Goal: Information Seeking & Learning: Find specific fact

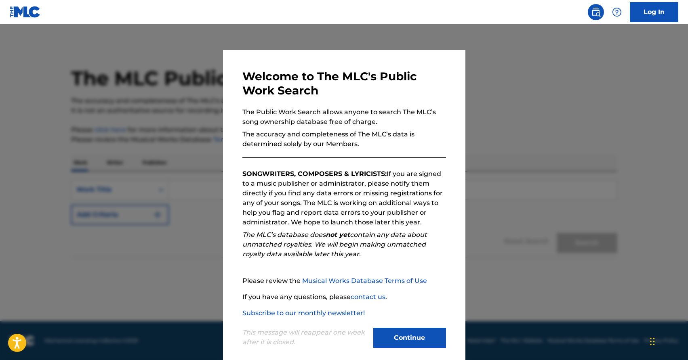
click at [427, 330] on button "Continue" at bounding box center [409, 338] width 73 height 20
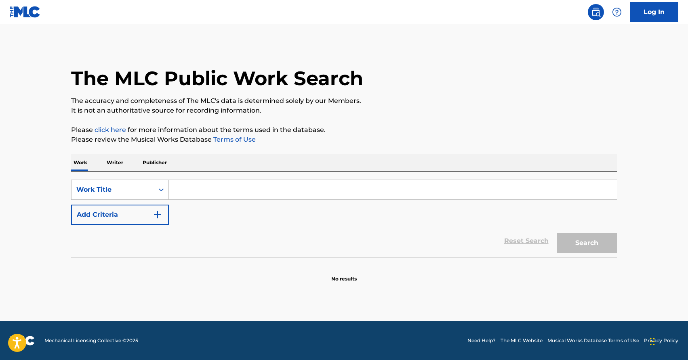
click at [221, 189] on input "Search Form" at bounding box center [393, 189] width 448 height 19
paste input "00031198401"
type input "00031198401"
click at [152, 196] on div "Work Title" at bounding box center [113, 189] width 82 height 15
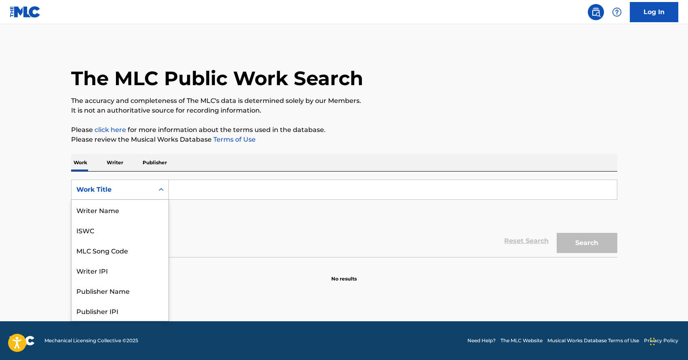
scroll to position [40, 0]
click at [145, 224] on div "Writer IPI" at bounding box center [120, 230] width 97 height 20
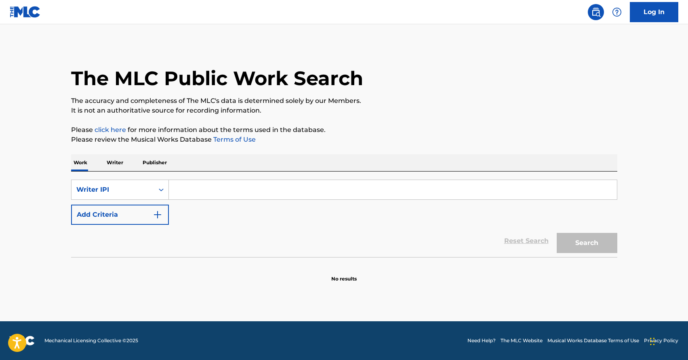
click at [203, 188] on input "Search Form" at bounding box center [393, 189] width 448 height 19
paste input "00031198401"
type input "00031198401"
click at [583, 231] on div "Search" at bounding box center [585, 241] width 65 height 32
click at [583, 241] on button "Search" at bounding box center [587, 243] width 61 height 20
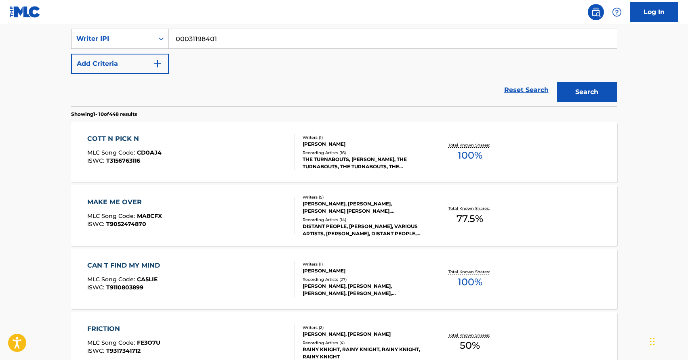
scroll to position [193, 0]
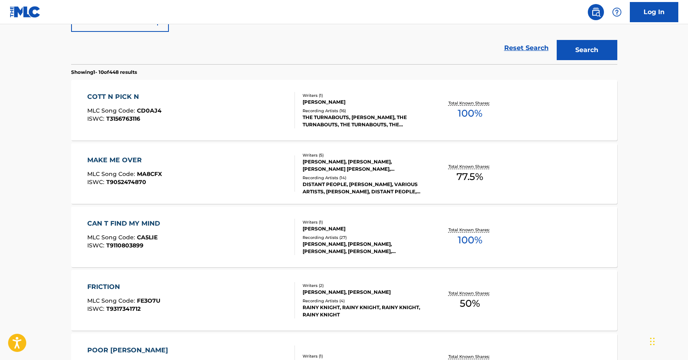
click at [399, 100] on div "[PERSON_NAME]" at bounding box center [364, 102] width 122 height 7
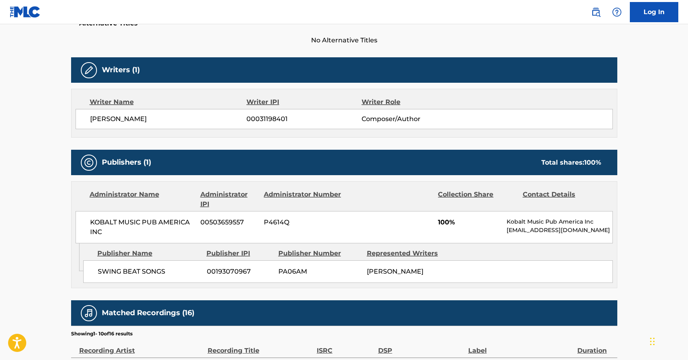
scroll to position [229, 0]
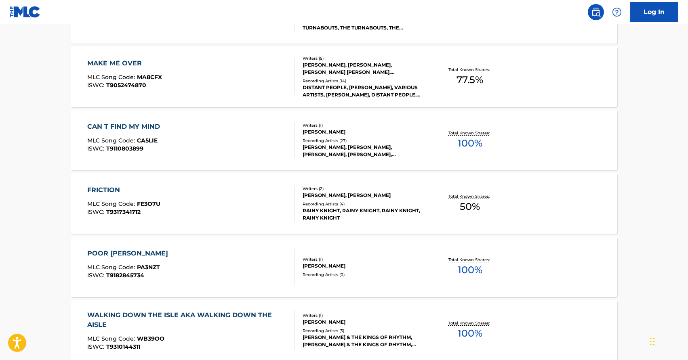
scroll to position [345, 0]
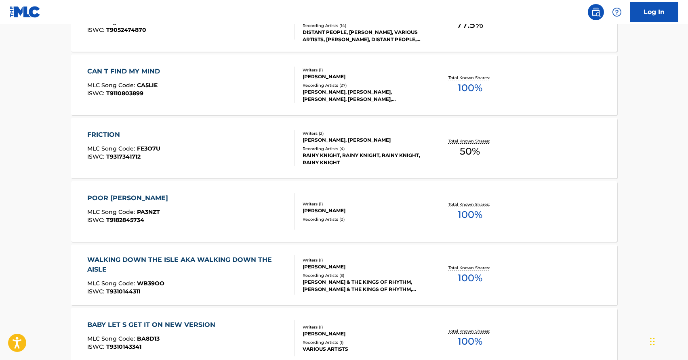
click at [412, 217] on div "Recording Artists ( 0 )" at bounding box center [364, 220] width 122 height 6
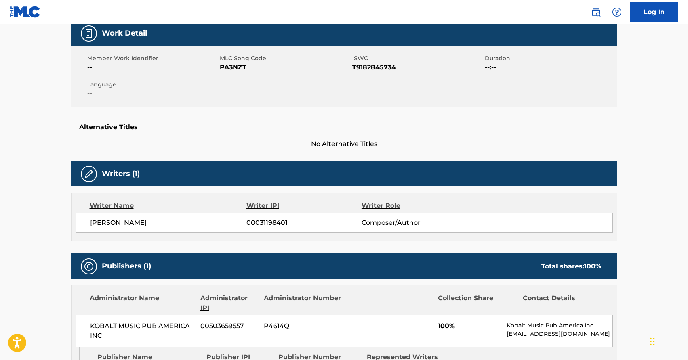
scroll to position [137, 0]
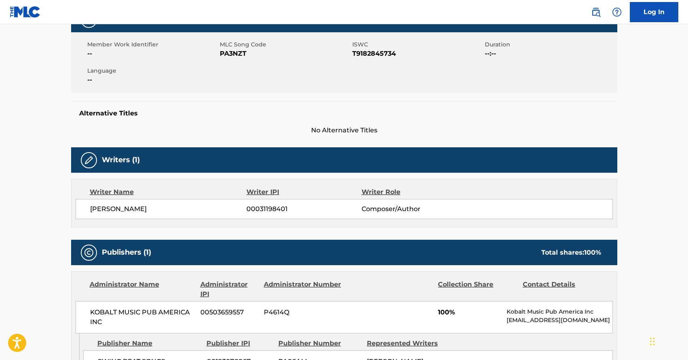
click at [256, 204] on span "00031198401" at bounding box center [303, 209] width 115 height 10
click at [256, 206] on span "00031198401" at bounding box center [303, 209] width 115 height 10
copy div "00031198401"
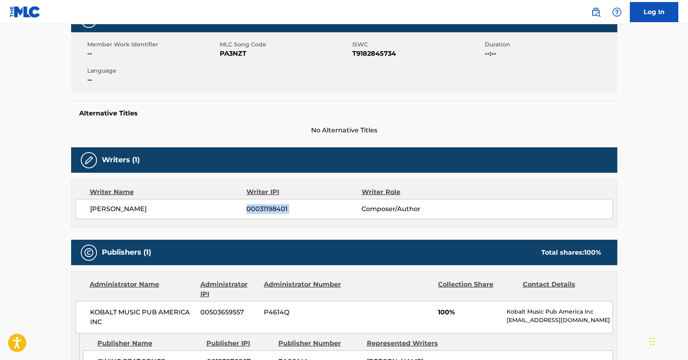
scroll to position [0, 0]
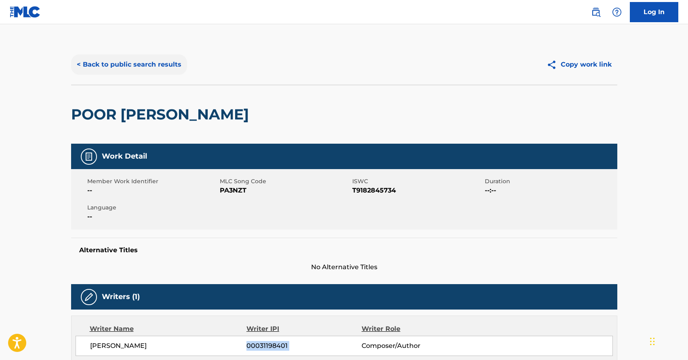
click at [148, 67] on button "< Back to public search results" at bounding box center [129, 65] width 116 height 20
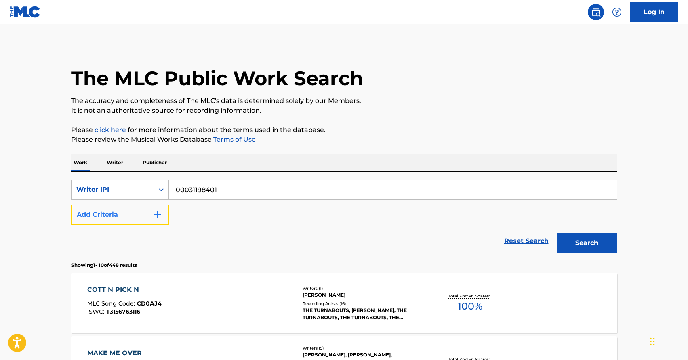
click at [154, 219] on img "Search Form" at bounding box center [158, 215] width 10 height 10
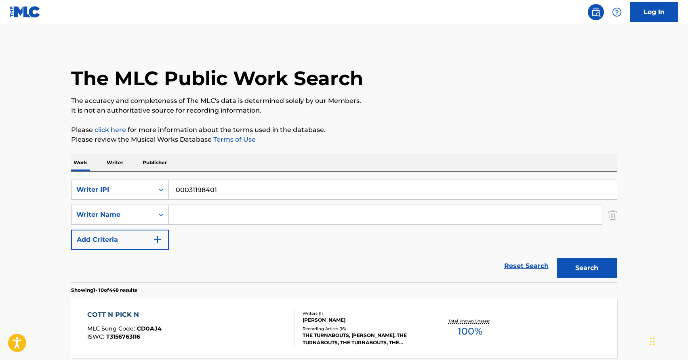
click at [224, 219] on input "Search Form" at bounding box center [385, 214] width 433 height 19
click at [146, 215] on div "Writer Name" at bounding box center [112, 215] width 73 height 10
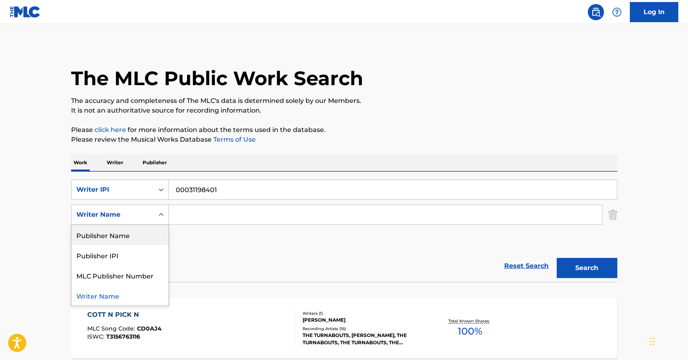
click at [204, 210] on input "Search Form" at bounding box center [385, 214] width 433 height 19
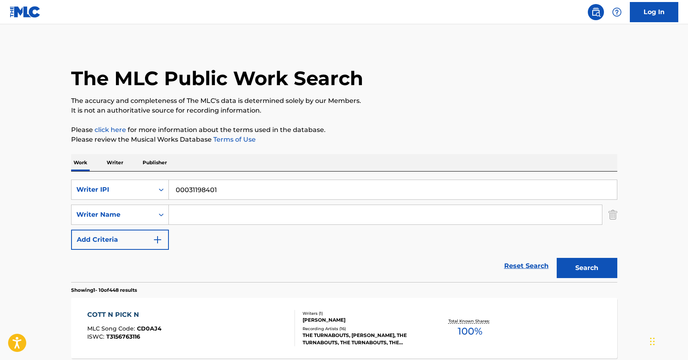
click at [206, 194] on input "00031198401" at bounding box center [393, 189] width 448 height 19
click at [158, 191] on icon "Search Form" at bounding box center [161, 190] width 8 height 8
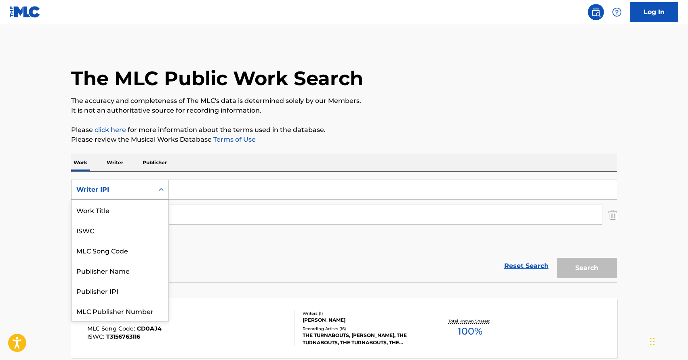
scroll to position [20, 0]
click at [147, 232] on div "MLC Song Code" at bounding box center [120, 230] width 97 height 20
click at [141, 196] on div "MLC Song Code" at bounding box center [113, 189] width 82 height 15
click at [119, 204] on div "Work Title" at bounding box center [120, 210] width 97 height 20
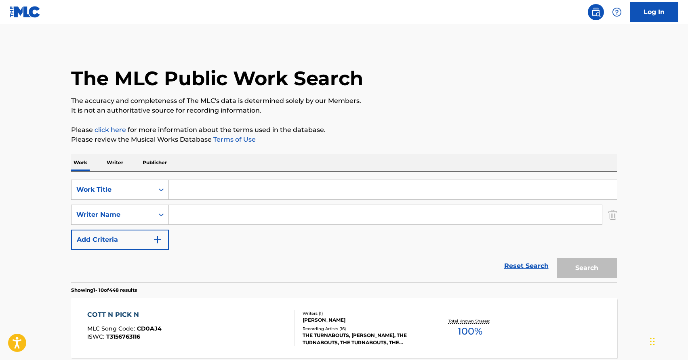
click at [221, 198] on input "Search Form" at bounding box center [393, 189] width 448 height 19
type input "love like you"
click at [223, 208] on input "Search Form" at bounding box center [385, 214] width 433 height 19
type input "[PERSON_NAME]"
click at [557, 258] on button "Search" at bounding box center [587, 268] width 61 height 20
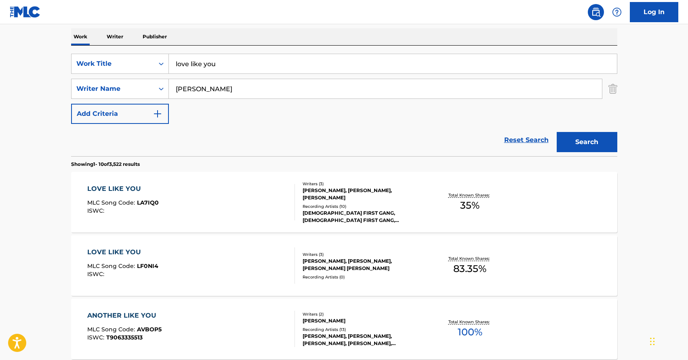
scroll to position [199, 0]
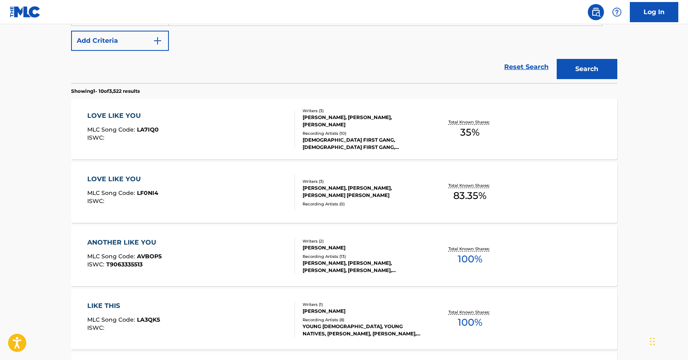
click at [284, 123] on div "LOVE LIKE YOU MLC Song Code : LA7IQ0 ISWC :" at bounding box center [191, 129] width 208 height 36
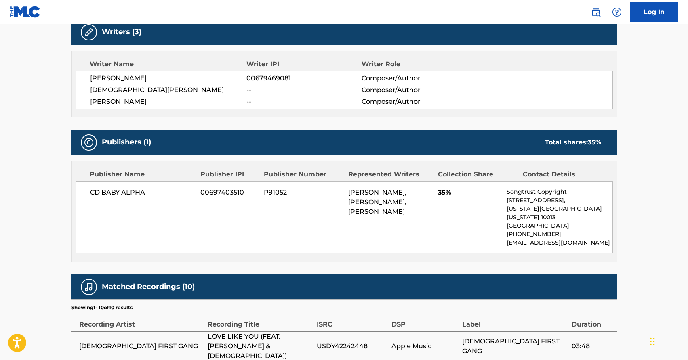
scroll to position [194, 0]
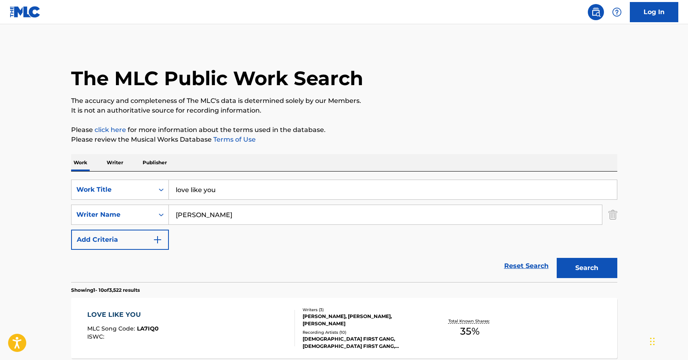
click at [188, 214] on input "[PERSON_NAME]" at bounding box center [385, 214] width 433 height 19
click at [177, 214] on input "[PERSON_NAME]" at bounding box center [385, 214] width 433 height 19
type input "[PERSON_NAME]"
click at [557, 258] on button "Search" at bounding box center [587, 268] width 61 height 20
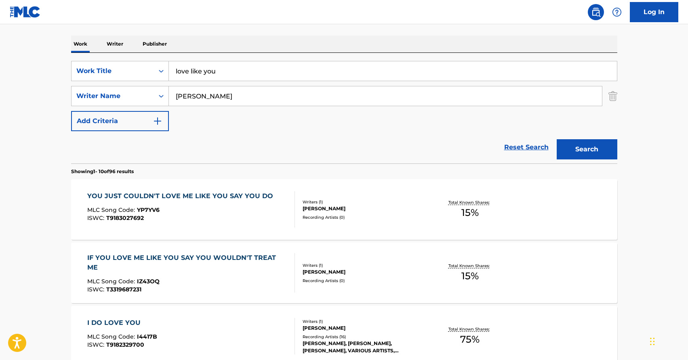
scroll to position [160, 0]
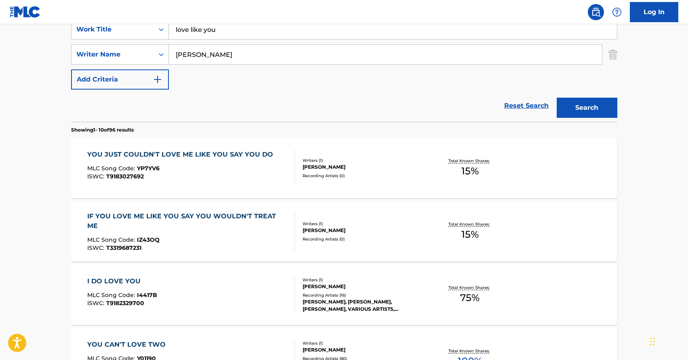
click at [211, 178] on div "ISWC : T9183027692" at bounding box center [182, 177] width 190 height 6
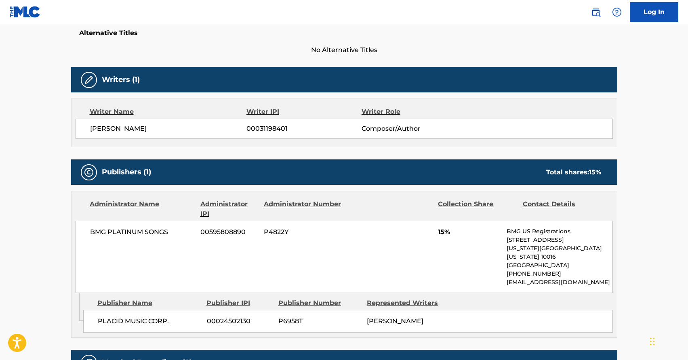
scroll to position [235, 0]
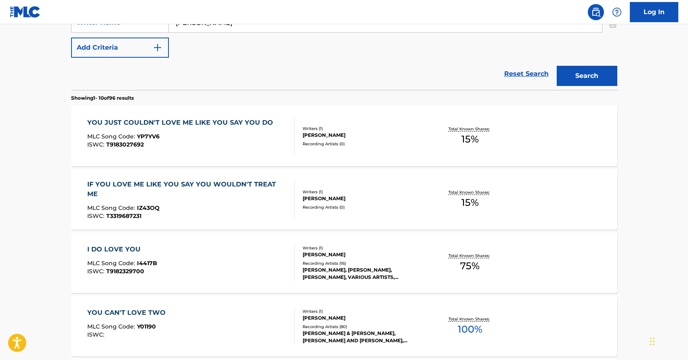
scroll to position [193, 0]
click at [266, 210] on div "IF YOU LOVE ME LIKE YOU SAY YOU WOULDN'T TREAT ME MLC Song Code : IZ43OQ ISWC :…" at bounding box center [187, 199] width 201 height 40
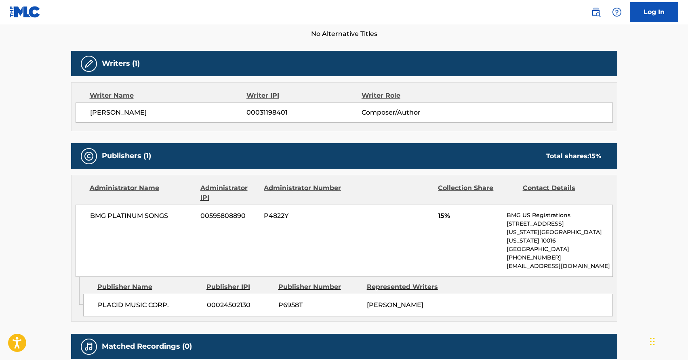
scroll to position [319, 0]
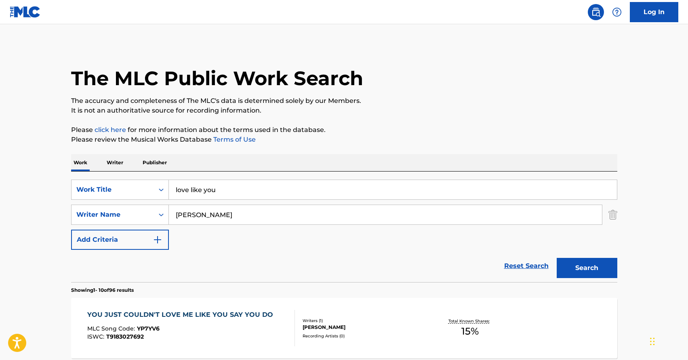
click at [194, 187] on input "love like you" at bounding box center [393, 189] width 448 height 19
drag, startPoint x: 225, startPoint y: 188, endPoint x: 179, endPoint y: 188, distance: 45.7
click at [179, 188] on input "love like you" at bounding box center [393, 189] width 448 height 19
type input "lo"
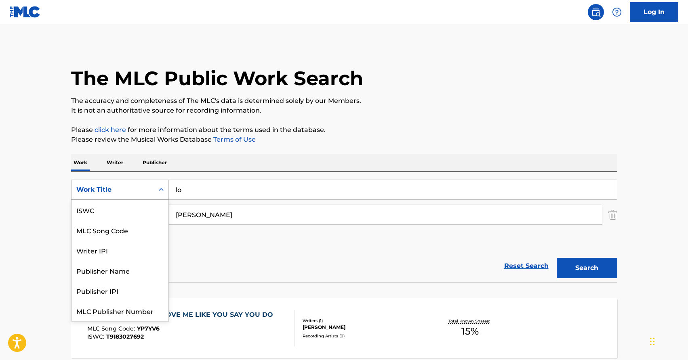
click at [155, 192] on div "Search Form" at bounding box center [161, 190] width 15 height 15
click at [217, 208] on input "[PERSON_NAME]" at bounding box center [385, 214] width 433 height 19
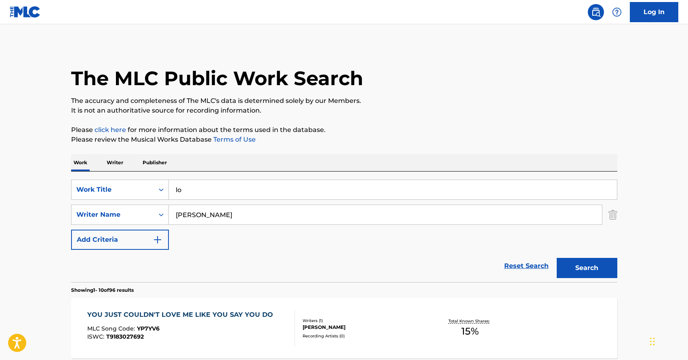
click at [217, 208] on input "[PERSON_NAME]" at bounding box center [385, 214] width 433 height 19
click at [186, 187] on input "lo" at bounding box center [393, 189] width 448 height 19
click at [150, 189] on div "Work Title" at bounding box center [113, 189] width 82 height 15
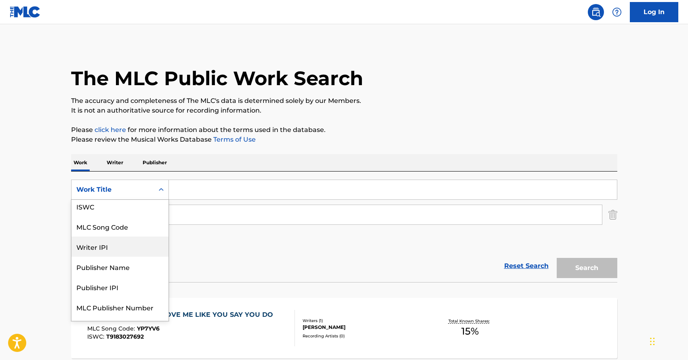
scroll to position [0, 0]
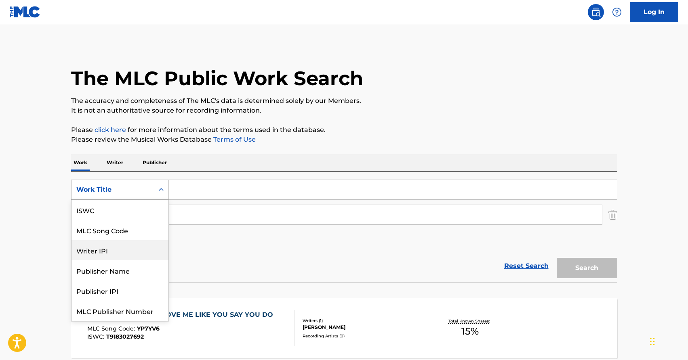
click at [144, 255] on div "Writer IPI" at bounding box center [120, 250] width 97 height 20
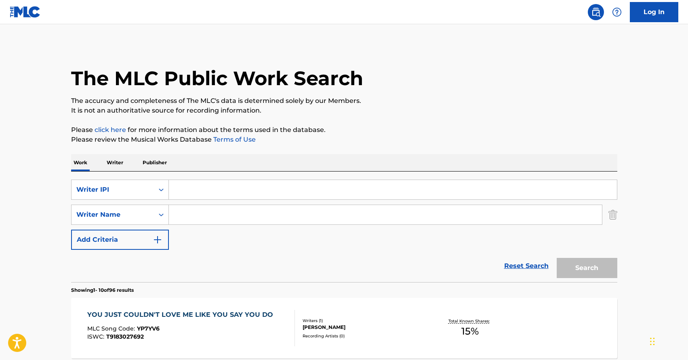
click at [187, 192] on input "Search Form" at bounding box center [393, 189] width 448 height 19
type input "00031198401"
click at [608, 273] on button "Search" at bounding box center [587, 268] width 61 height 20
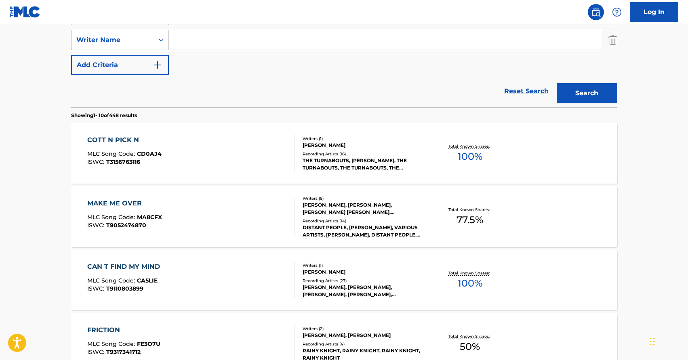
scroll to position [176, 0]
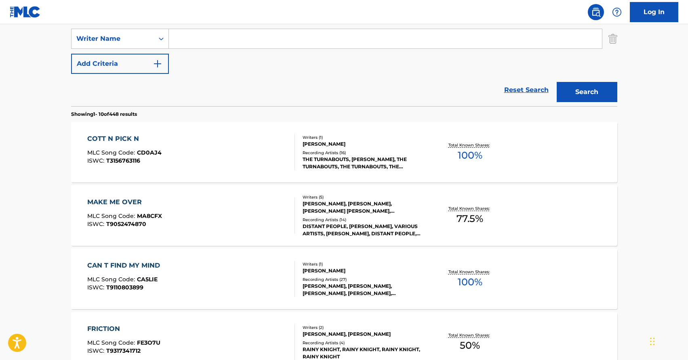
click at [264, 139] on div "COTT N PICK N MLC Song Code : CD0AJ4 ISWC : T3156763116" at bounding box center [191, 152] width 208 height 36
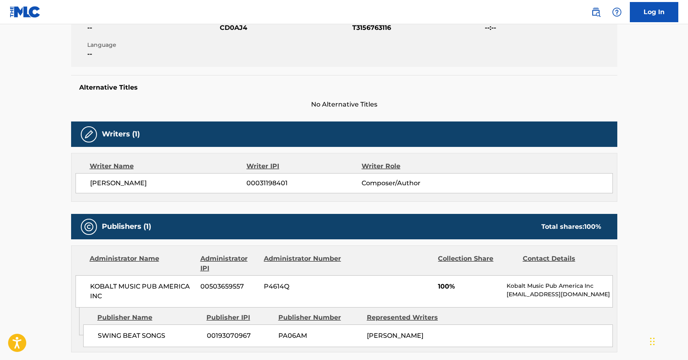
scroll to position [169, 0]
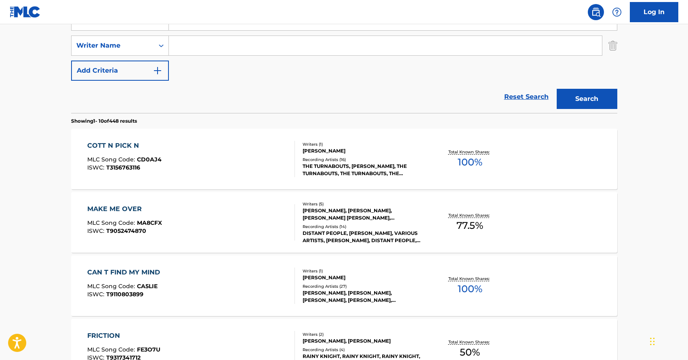
scroll to position [176, 0]
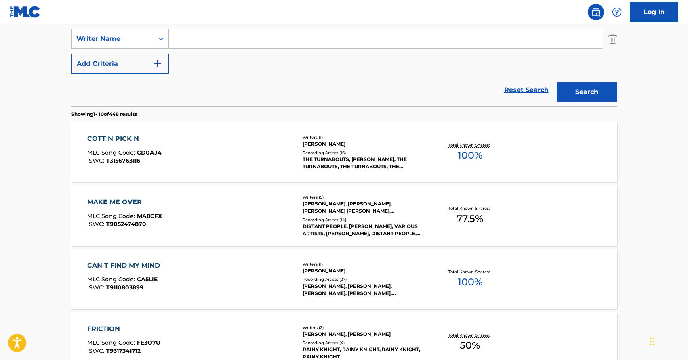
click at [202, 230] on div "MAKE ME OVER MLC Song Code : MA8CFX ISWC : T9052474870" at bounding box center [191, 216] width 208 height 36
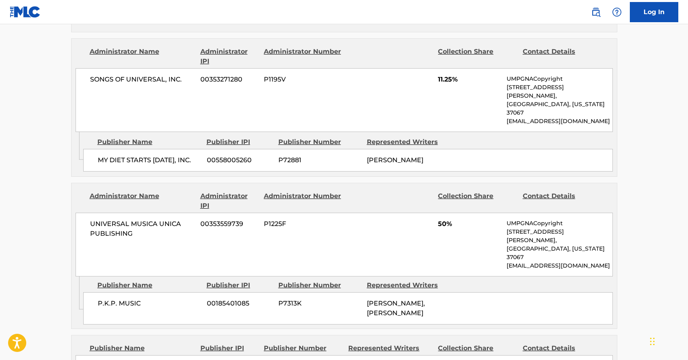
scroll to position [610, 0]
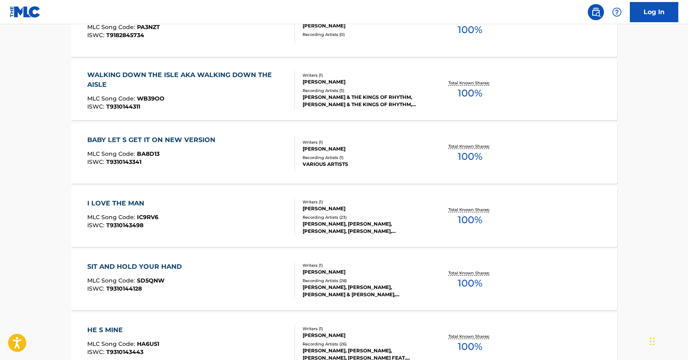
scroll to position [633, 0]
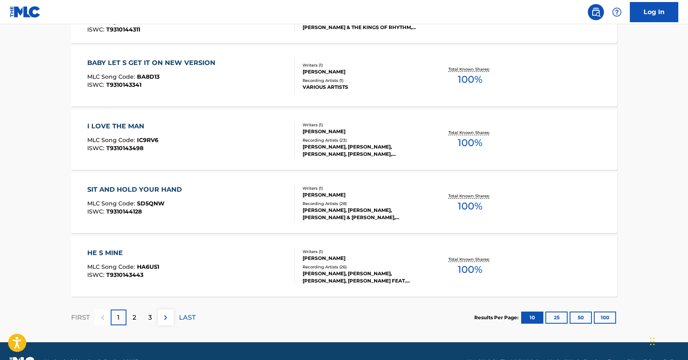
click at [251, 219] on div "SIT AND HOLD YOUR HAND MLC Song Code : SD5QNW ISWC : T9310144128" at bounding box center [191, 203] width 208 height 36
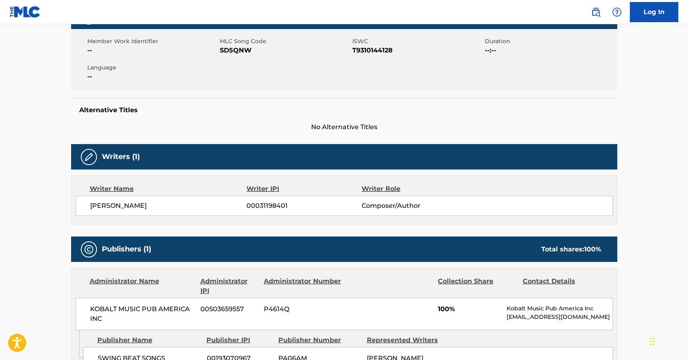
scroll to position [260, 0]
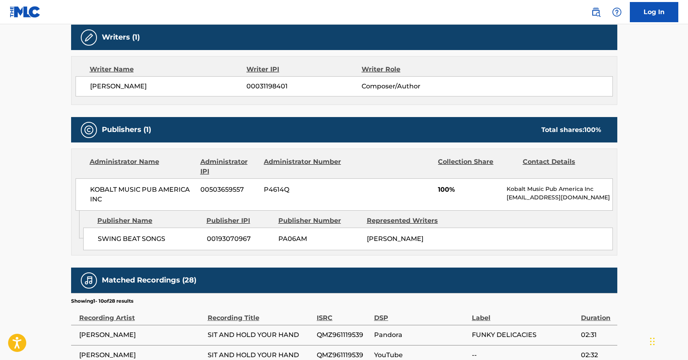
click at [240, 239] on span "00193070967" at bounding box center [239, 239] width 65 height 10
copy span "00193070967"
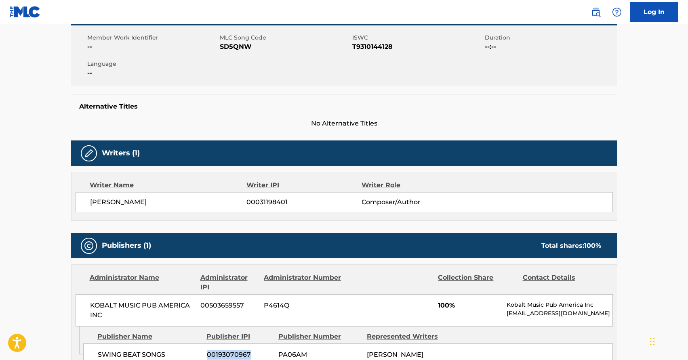
scroll to position [210, 0]
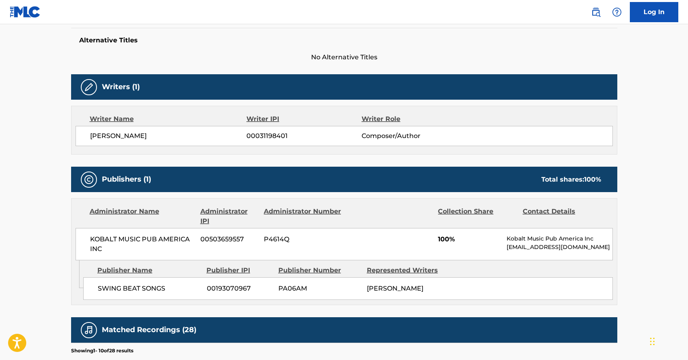
click at [266, 137] on span "00031198401" at bounding box center [303, 136] width 115 height 10
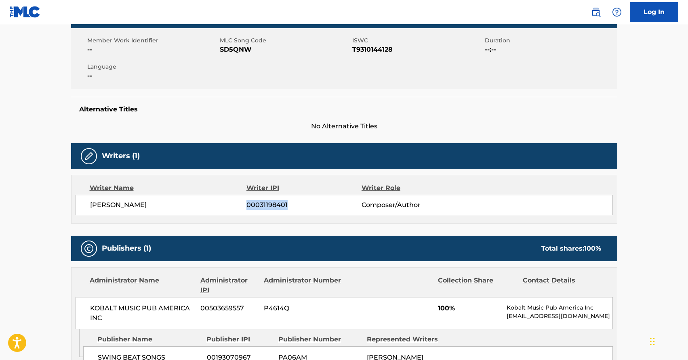
scroll to position [0, 0]
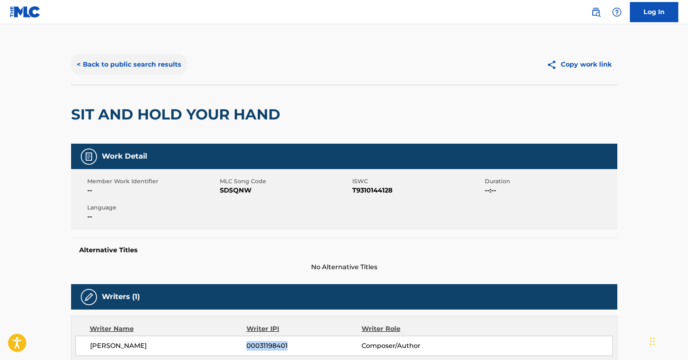
click at [109, 61] on button "< Back to public search results" at bounding box center [129, 65] width 116 height 20
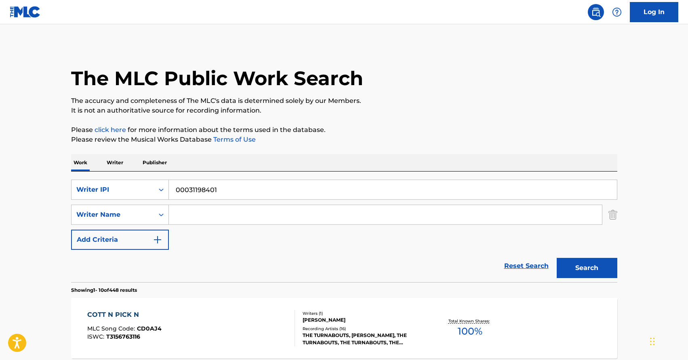
scroll to position [654, 0]
